Goal: Information Seeking & Learning: Find specific fact

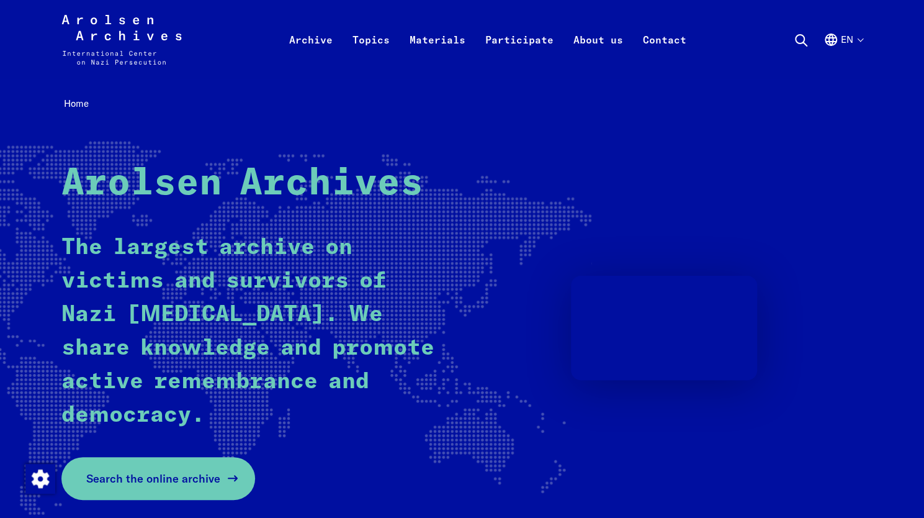
click at [144, 480] on span "Search the online archive" at bounding box center [153, 478] width 134 height 17
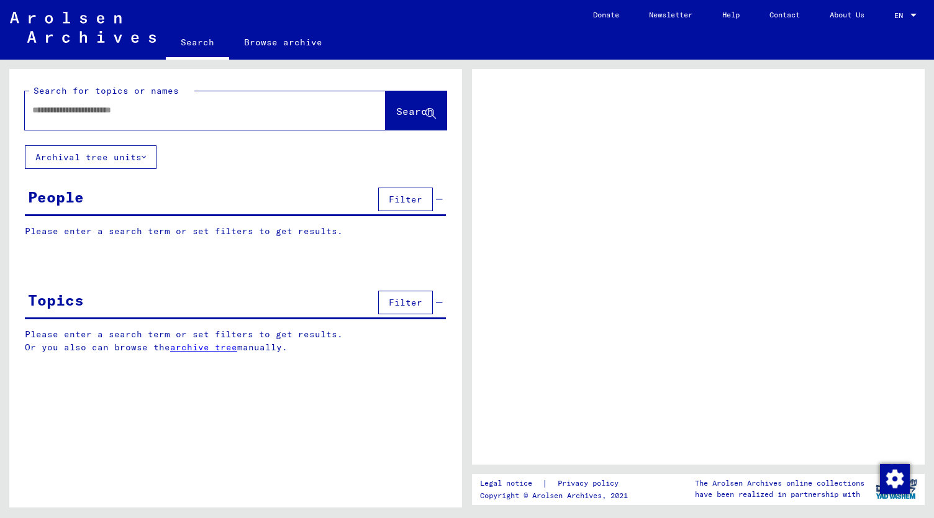
click at [45, 111] on input "text" at bounding box center [193, 110] width 323 height 13
type input "******"
click at [410, 106] on span "Search" at bounding box center [414, 111] width 37 height 12
click at [396, 114] on span "Search" at bounding box center [414, 111] width 37 height 12
click at [401, 107] on span "Search" at bounding box center [414, 111] width 37 height 12
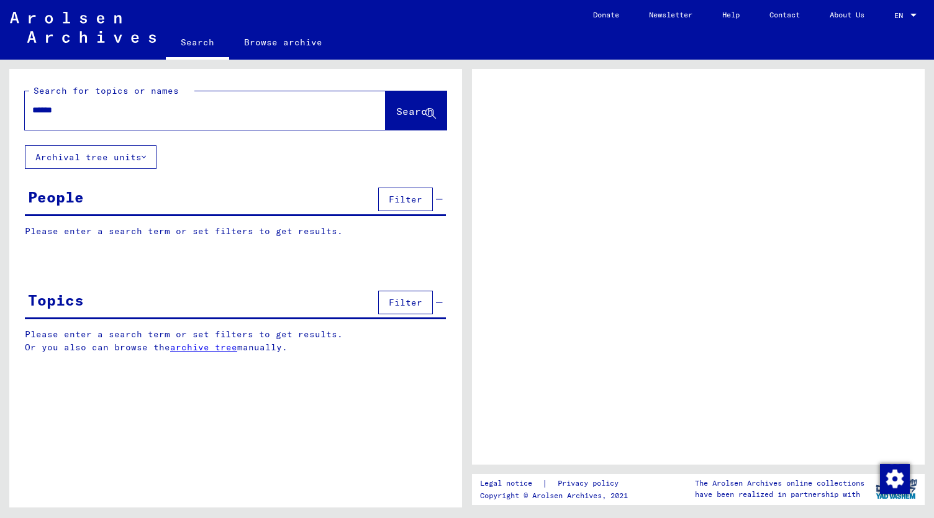
click at [396, 108] on span "Search" at bounding box center [414, 111] width 37 height 12
click at [397, 111] on span "Search" at bounding box center [414, 111] width 37 height 12
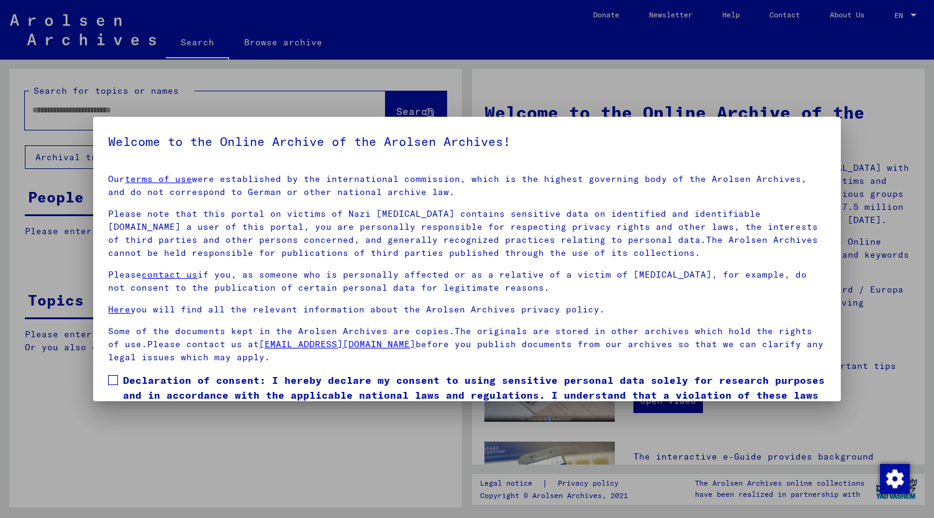
scroll to position [60, 0]
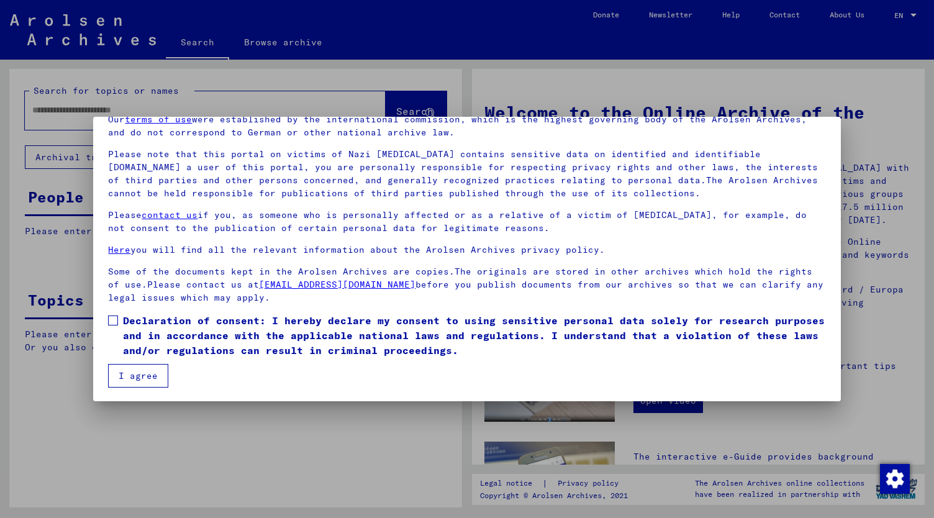
click at [113, 319] on span at bounding box center [113, 320] width 10 height 10
click at [136, 371] on button "I agree" at bounding box center [138, 376] width 60 height 24
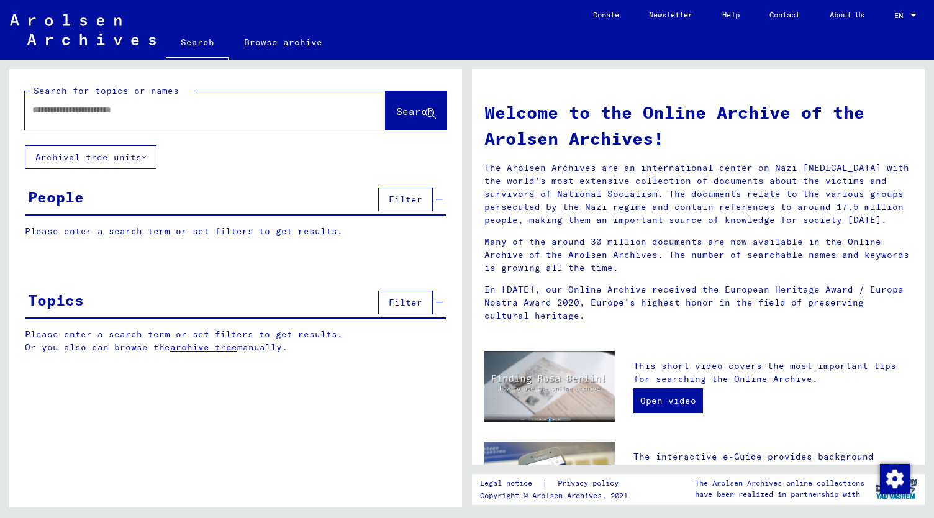
click at [47, 111] on input "text" at bounding box center [190, 110] width 316 height 13
click at [411, 109] on span "Search" at bounding box center [414, 111] width 37 height 12
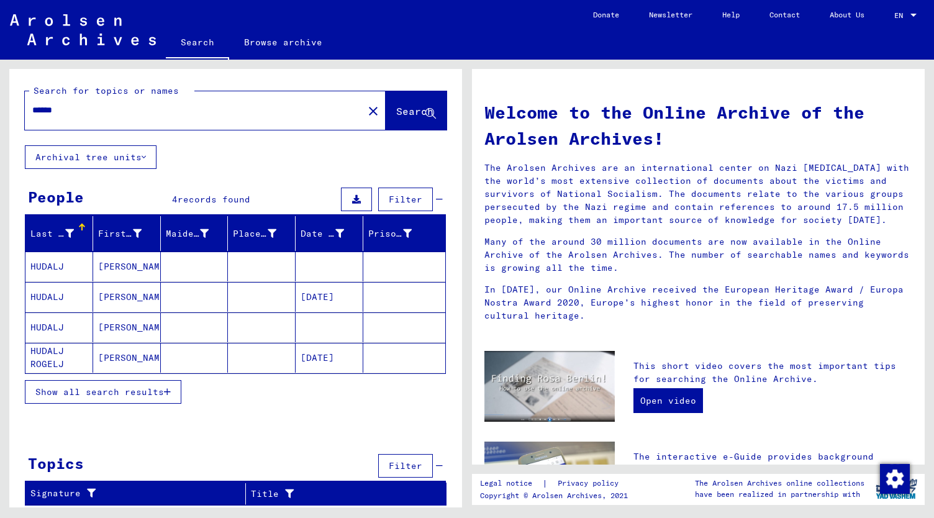
click at [167, 387] on icon "button" at bounding box center [167, 391] width 7 height 9
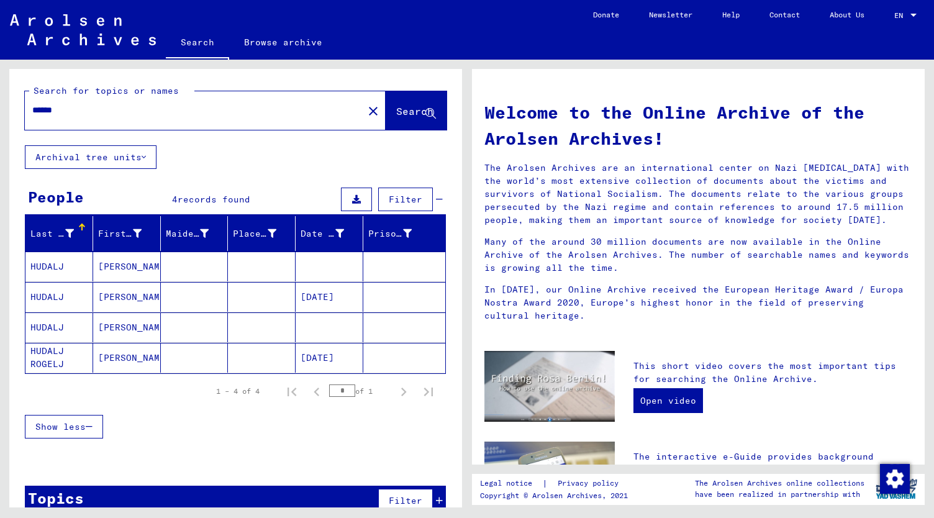
drag, startPoint x: 67, startPoint y: 107, endPoint x: 13, endPoint y: 111, distance: 54.1
click at [13, 111] on div "Search for topics or names ****** close Search" at bounding box center [235, 107] width 453 height 76
type input "**********"
click at [400, 108] on span "Search" at bounding box center [414, 111] width 37 height 12
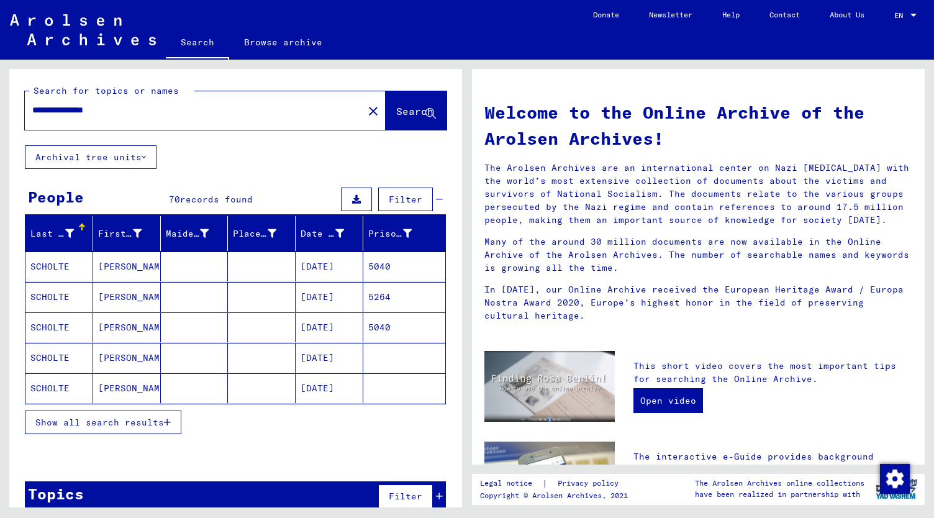
click at [165, 419] on icon "button" at bounding box center [167, 422] width 7 height 9
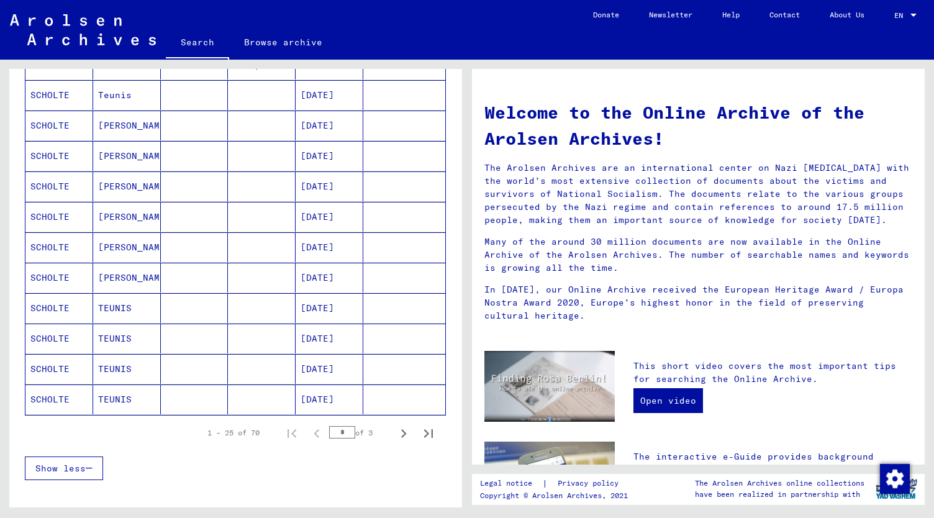
scroll to position [601, 0]
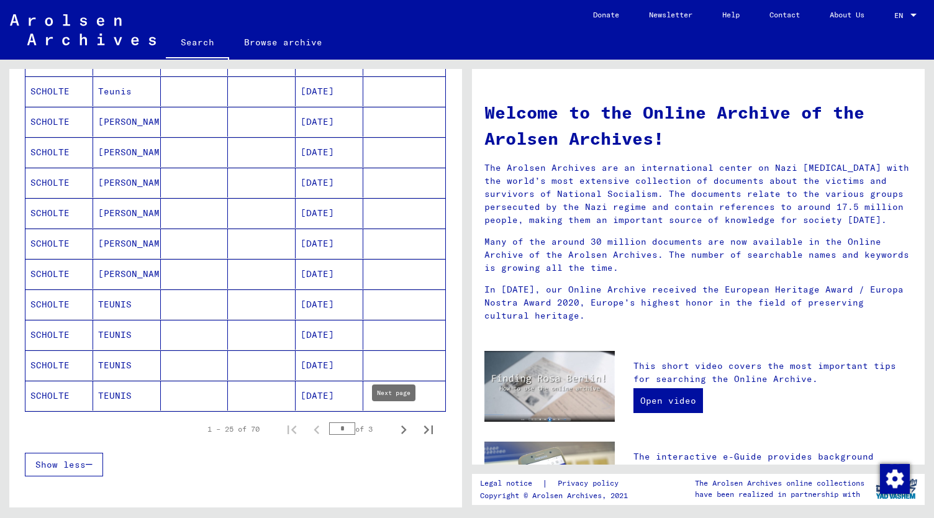
click at [395, 423] on icon "Next page" at bounding box center [403, 429] width 17 height 17
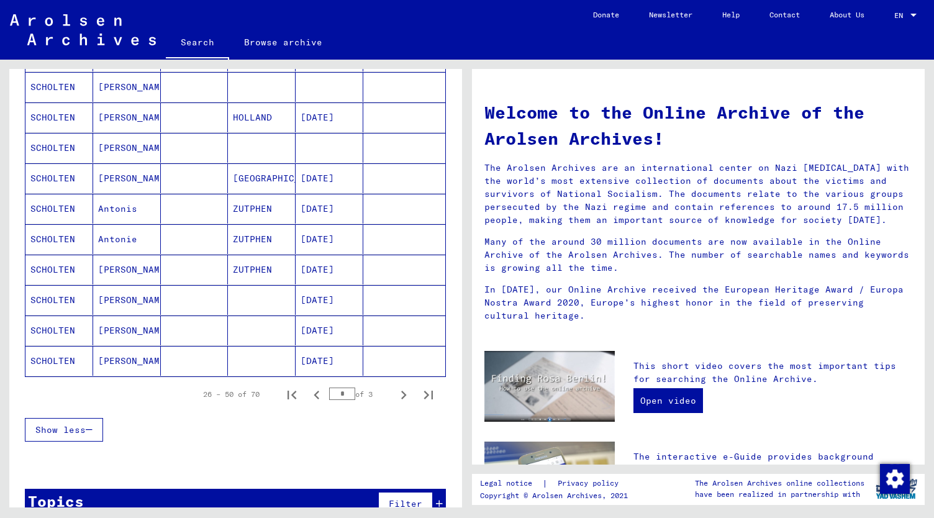
scroll to position [654, 0]
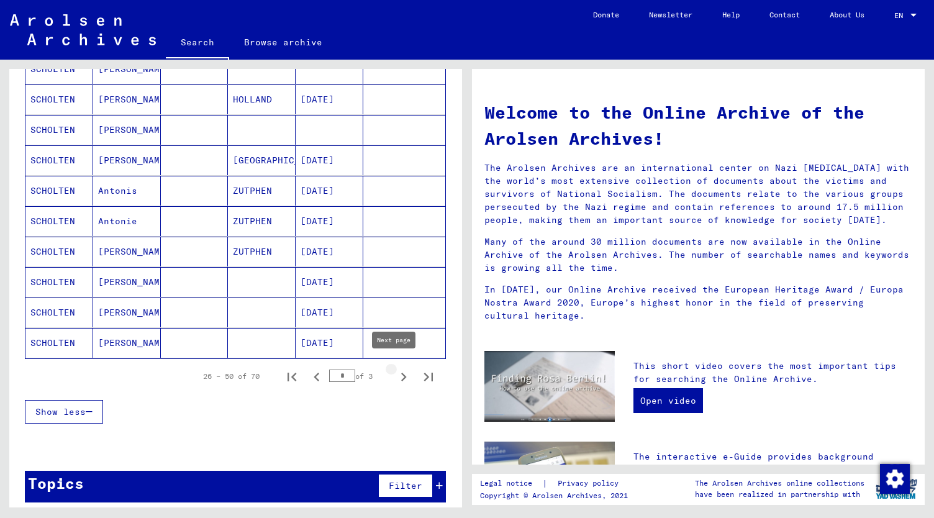
click at [401, 373] on icon "Next page" at bounding box center [404, 377] width 6 height 9
type input "*"
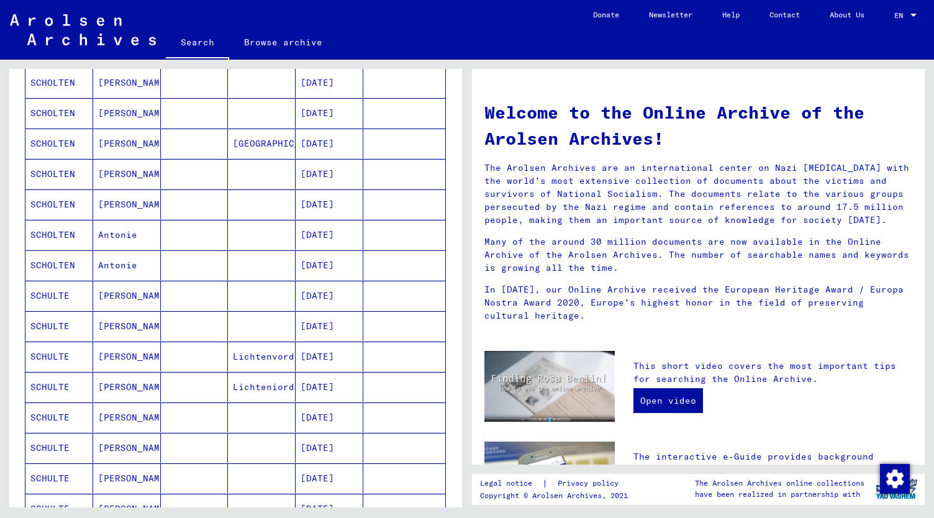
scroll to position [235, 0]
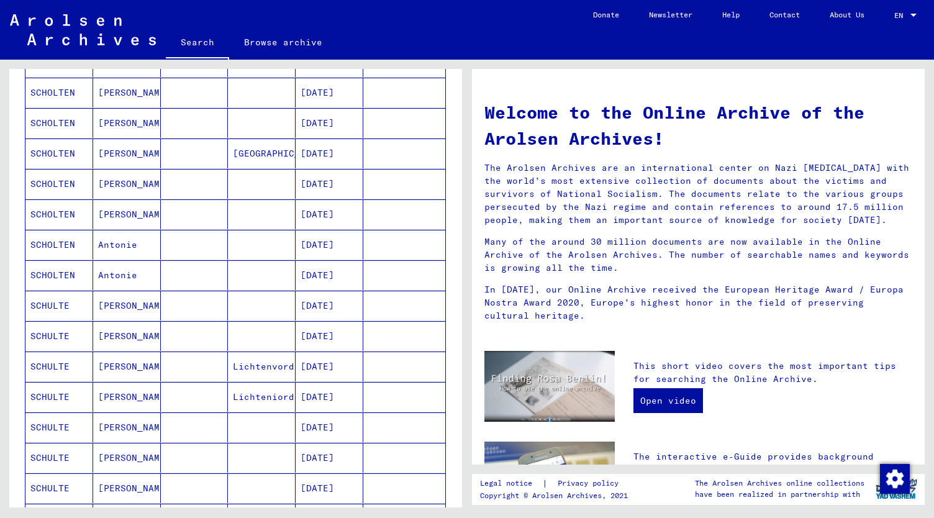
click at [120, 269] on mat-cell "Antonie" at bounding box center [127, 275] width 68 height 30
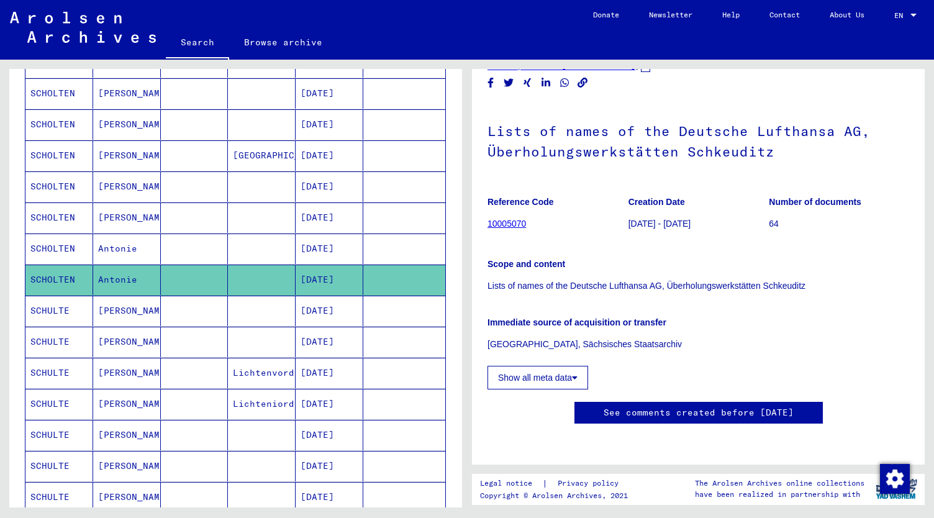
scroll to position [57, 0]
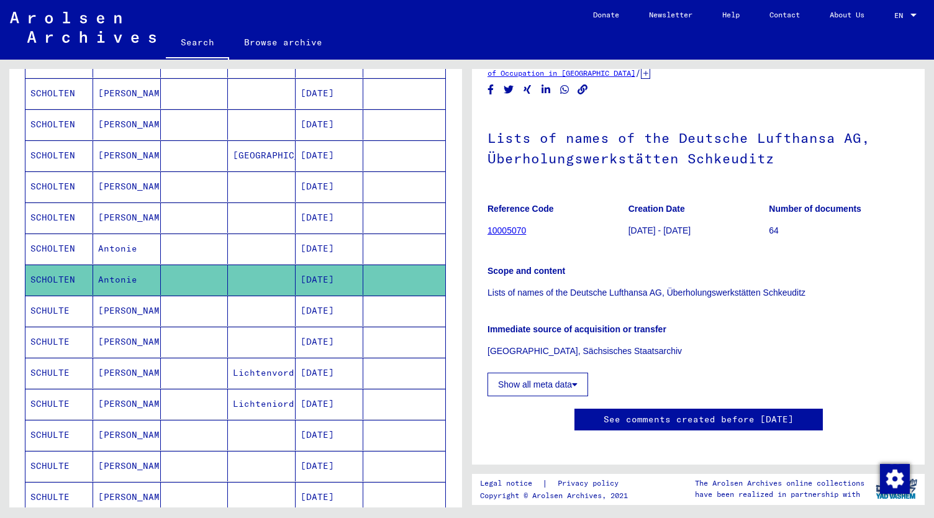
click at [106, 242] on mat-cell "Antonie" at bounding box center [127, 248] width 68 height 30
